Goal: Task Accomplishment & Management: Manage account settings

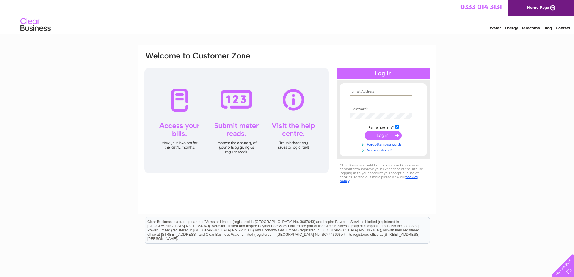
click at [373, 97] on input "text" at bounding box center [381, 98] width 63 height 7
type input "enquiries@tdedundee.co.uk"
click at [397, 126] on input "checkbox" at bounding box center [397, 127] width 4 height 4
checkbox input "false"
click at [388, 136] on input "submit" at bounding box center [382, 134] width 37 height 8
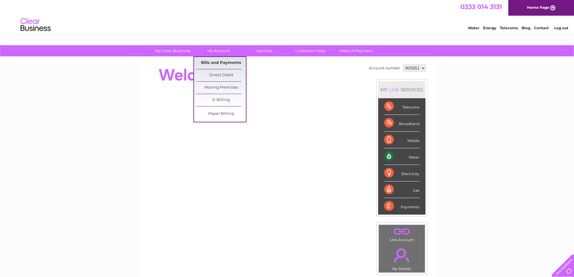
click at [220, 61] on link "Bills and Payments" at bounding box center [221, 63] width 50 height 12
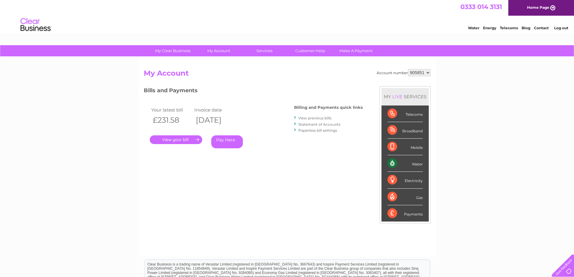
click at [185, 138] on link "." at bounding box center [176, 139] width 52 height 9
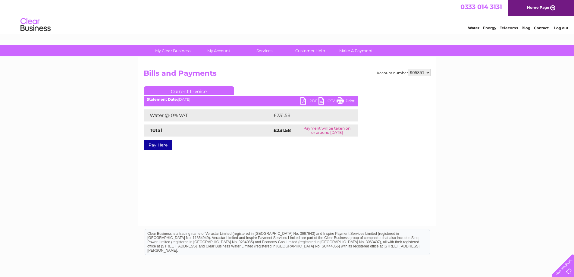
click at [302, 101] on link "PDF" at bounding box center [309, 101] width 18 height 9
